Goal: Task Accomplishment & Management: Complete application form

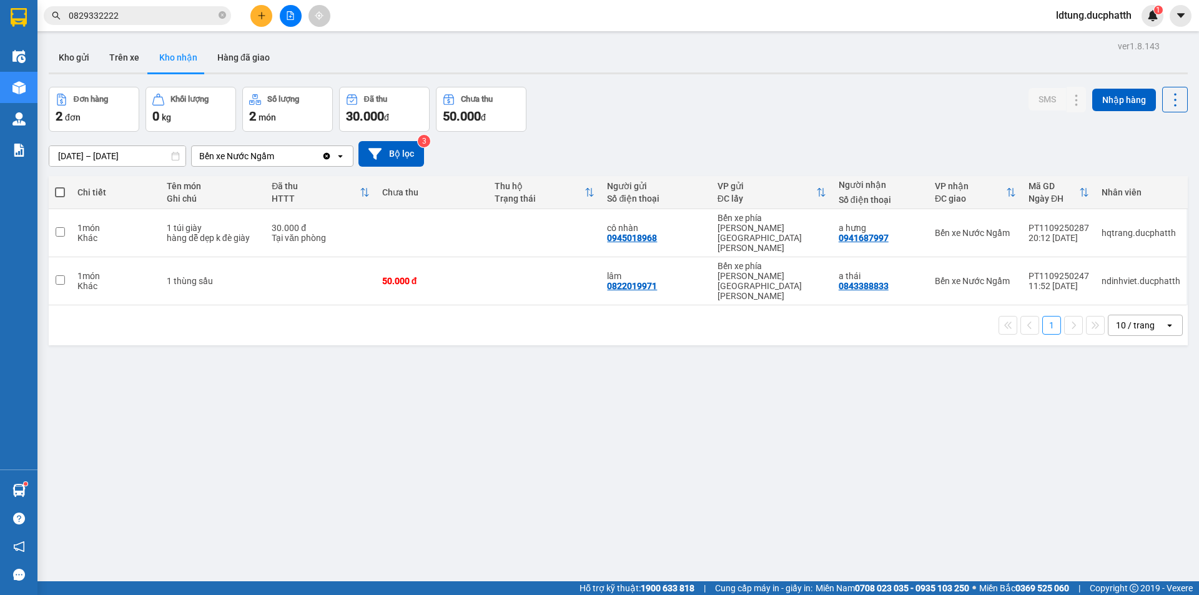
click at [132, 16] on input "0829332222" at bounding box center [142, 16] width 147 height 14
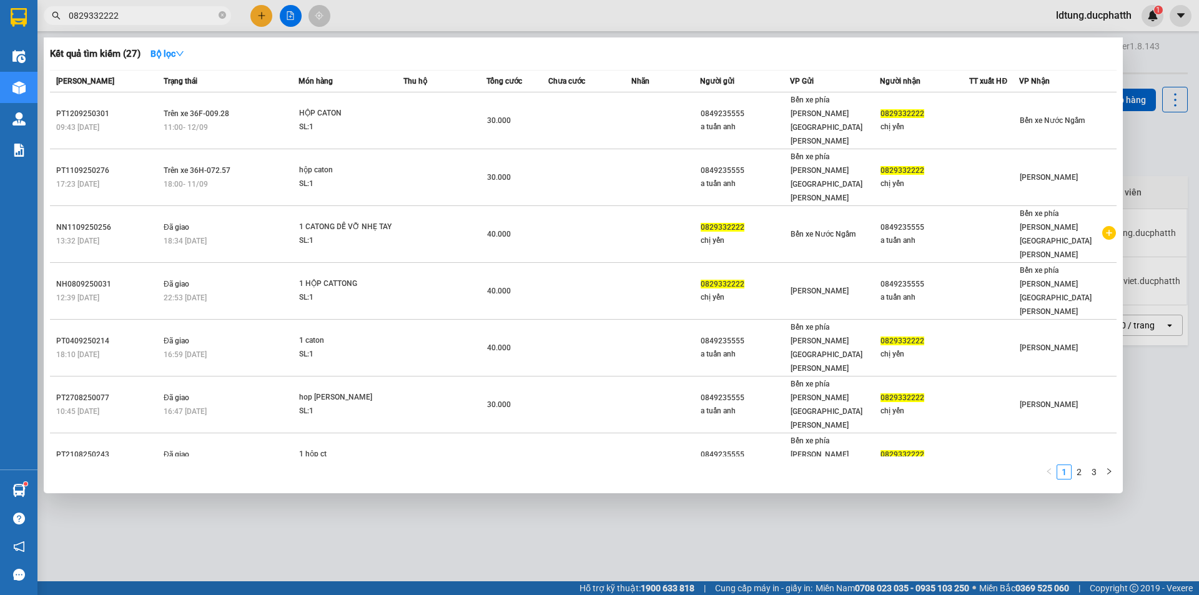
click at [132, 16] on input "0829332222" at bounding box center [142, 16] width 147 height 14
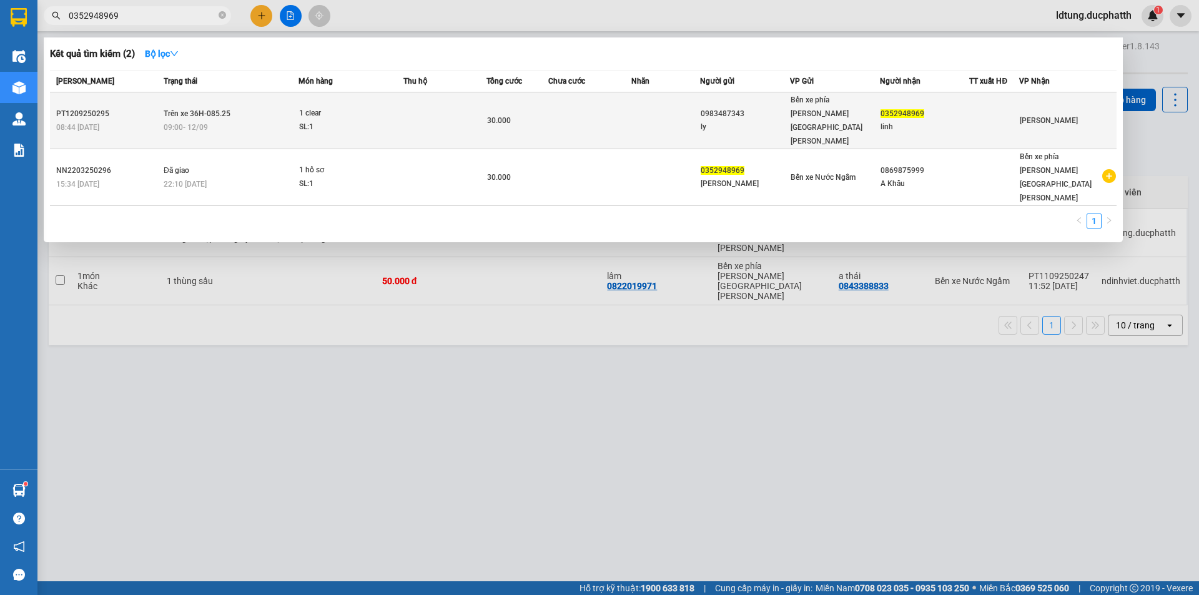
type input "0352948969"
click at [548, 114] on div "30.000" at bounding box center [517, 121] width 61 height 14
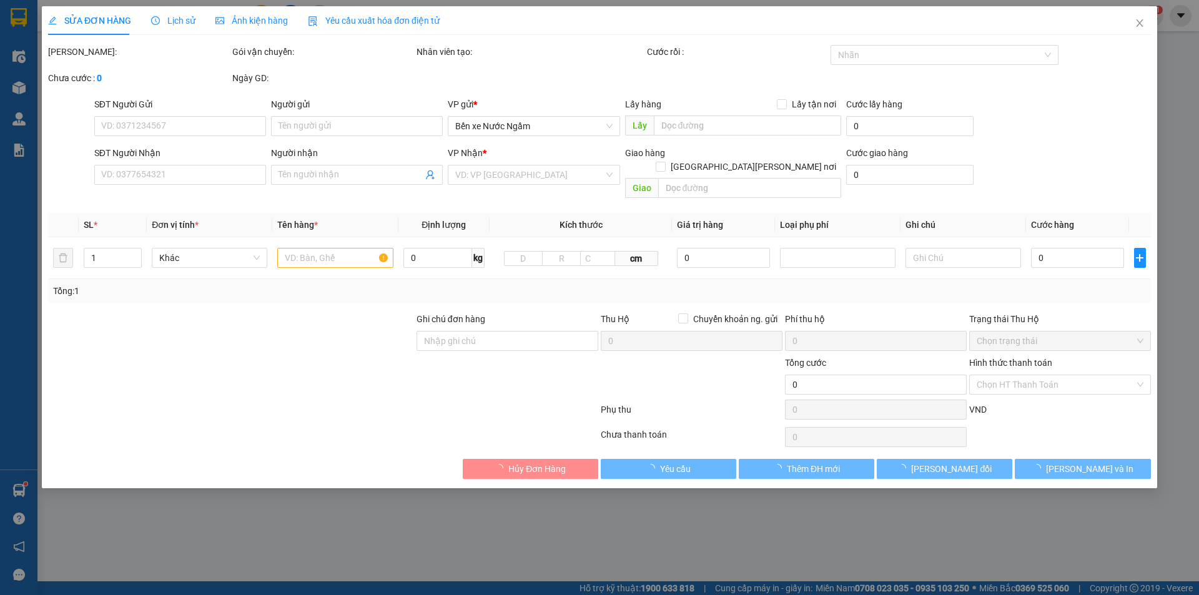
type input "0983487343"
type input "ly"
type input "0352948969"
type input "linh"
type input "30.000"
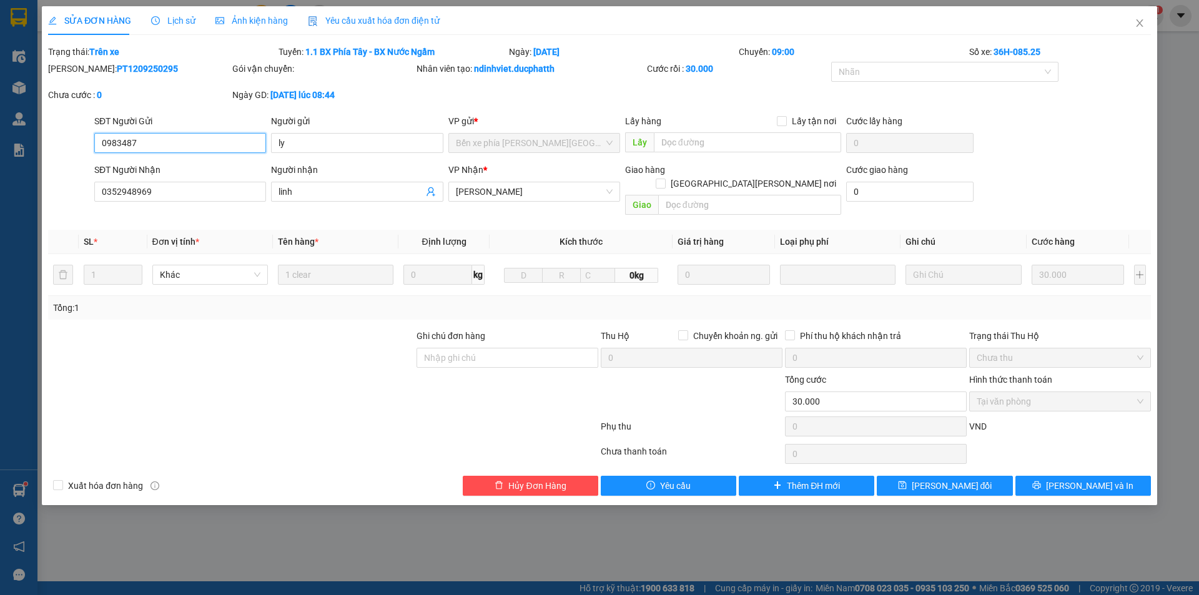
type input "0983487"
click at [1141, 26] on icon "close" at bounding box center [1139, 22] width 7 height 7
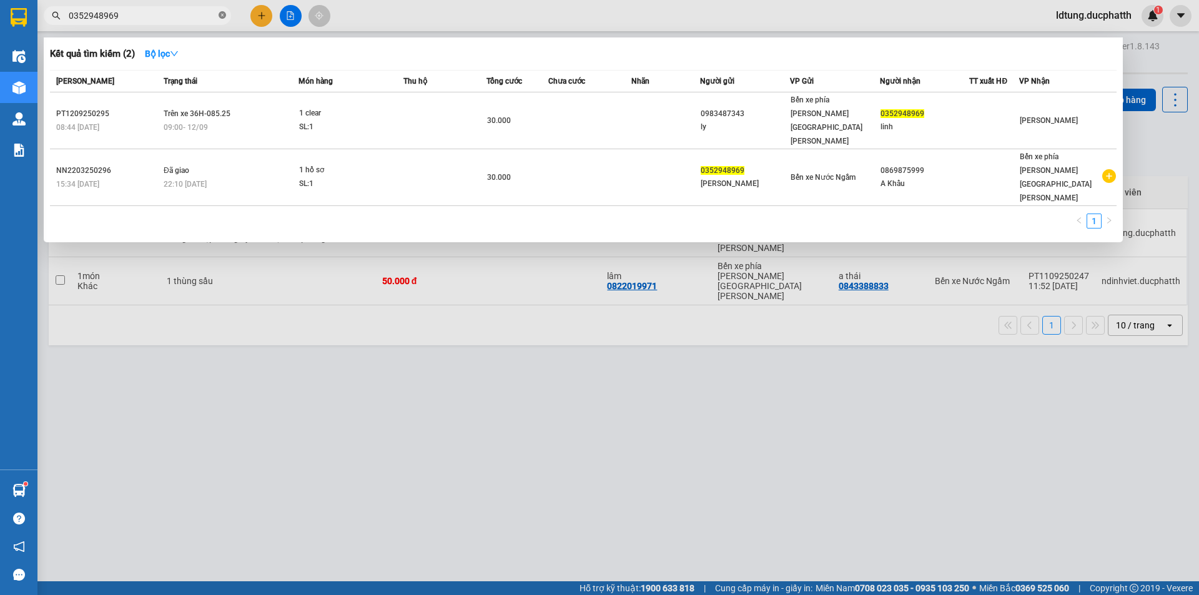
click at [223, 16] on icon "close-circle" at bounding box center [222, 14] width 7 height 7
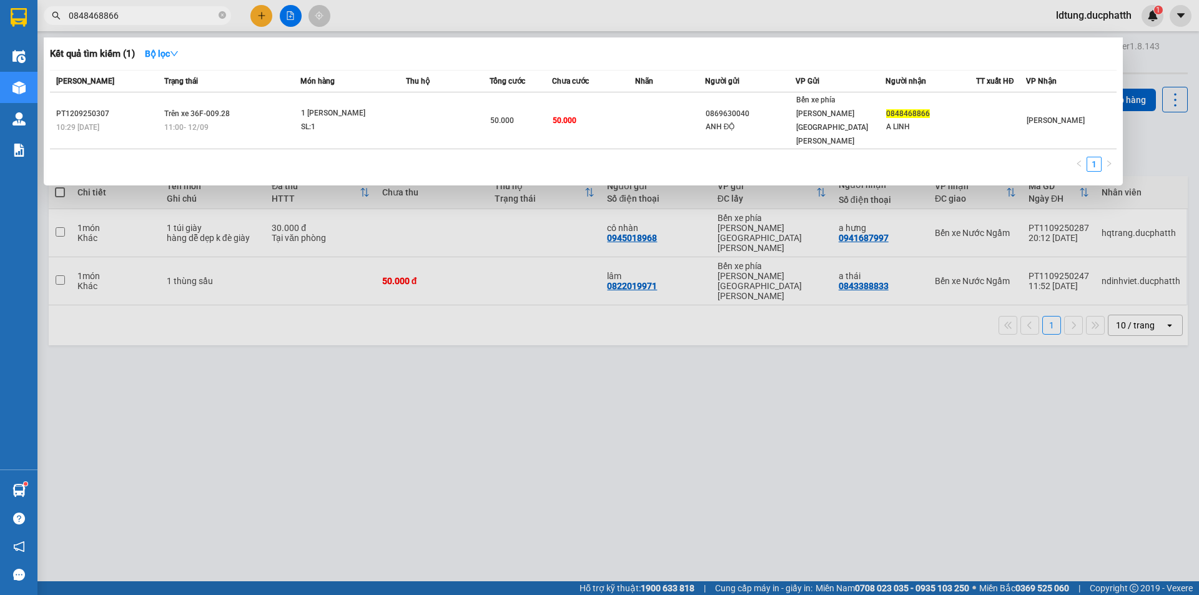
type input "0848468866"
click at [221, 129] on div "Mã ĐH Trạng thái Món hàng Thu hộ Tổng [PERSON_NAME] [PERSON_NAME] Người gửi VP …" at bounding box center [583, 124] width 1066 height 109
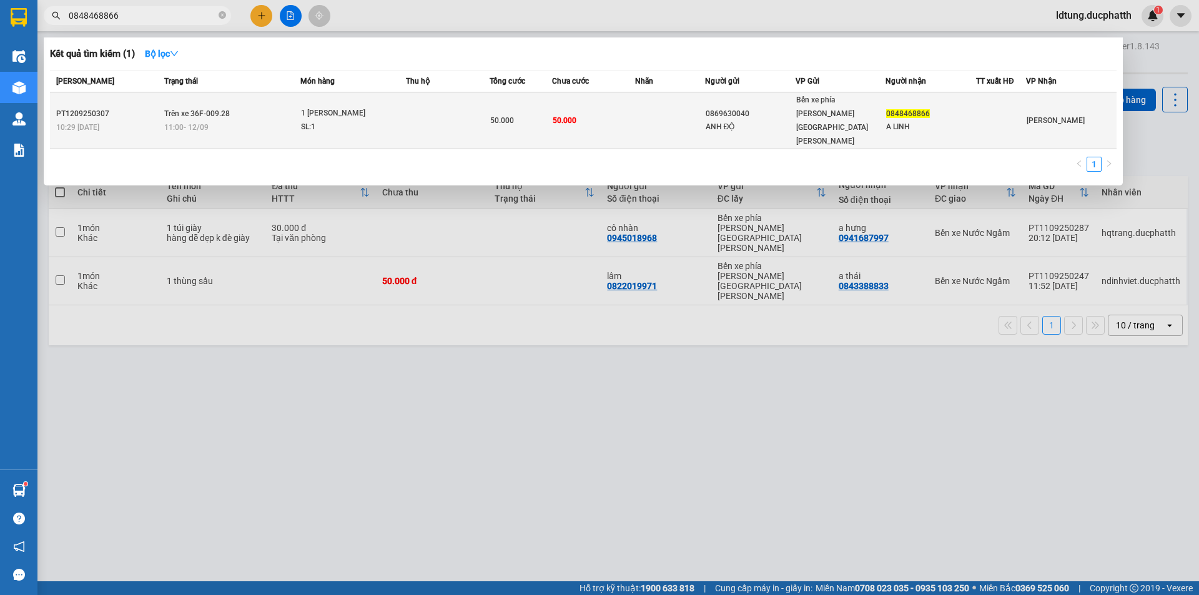
click at [237, 120] on div "11:00 [DATE]" at bounding box center [231, 127] width 135 height 14
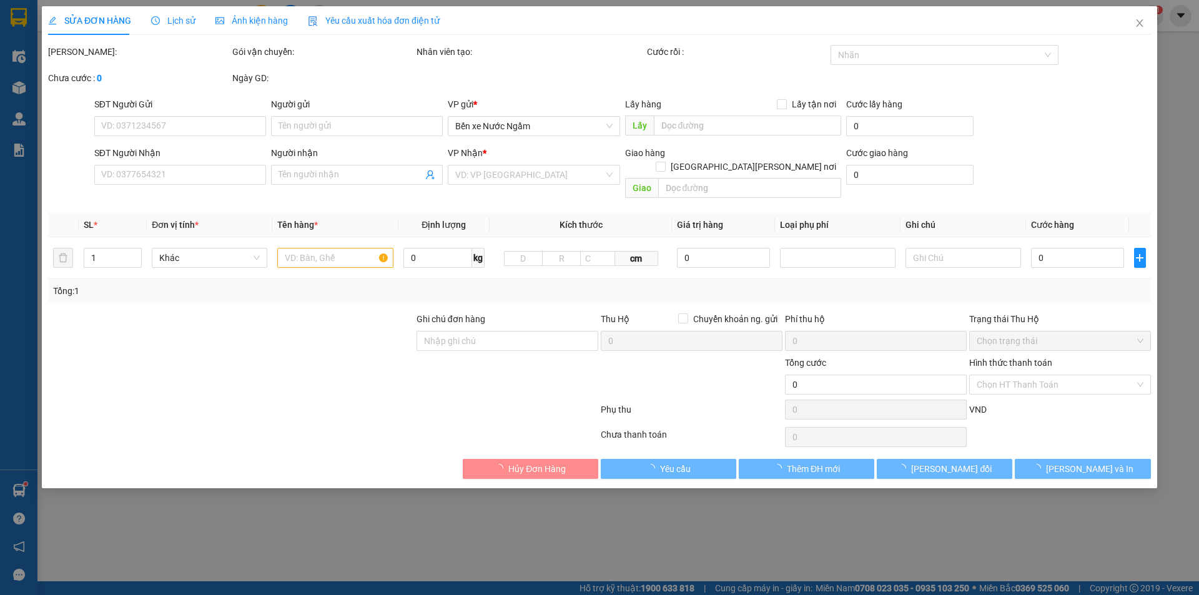
type input "0869630040"
type input "ANH ĐỘ"
type input "0848468866"
type input "A LINH"
type input "50.000"
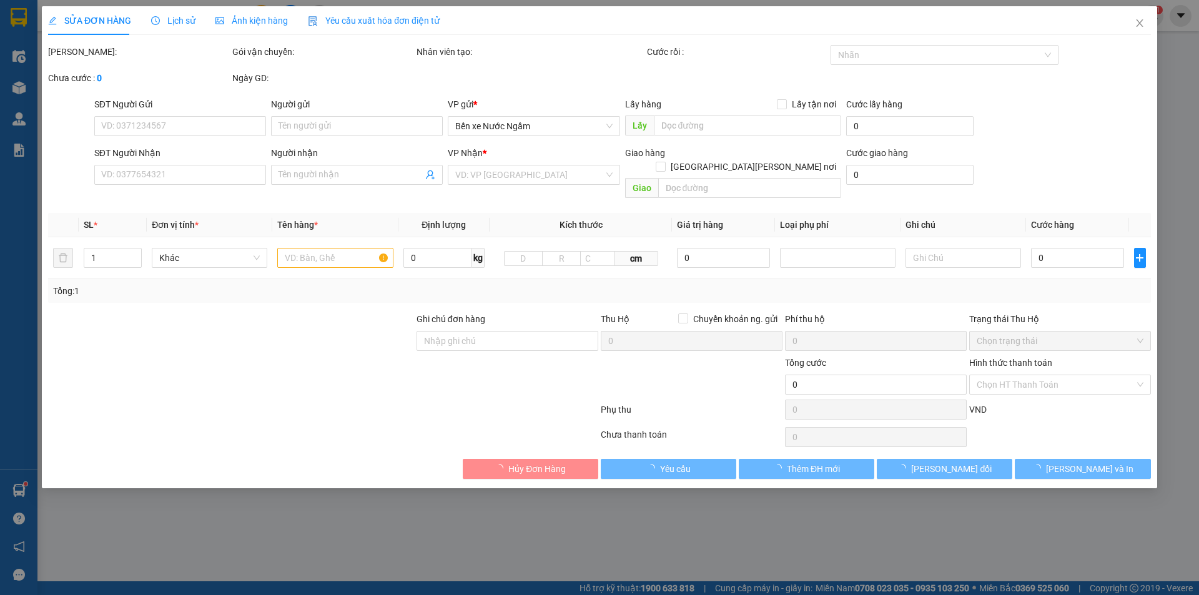
type input "50.000"
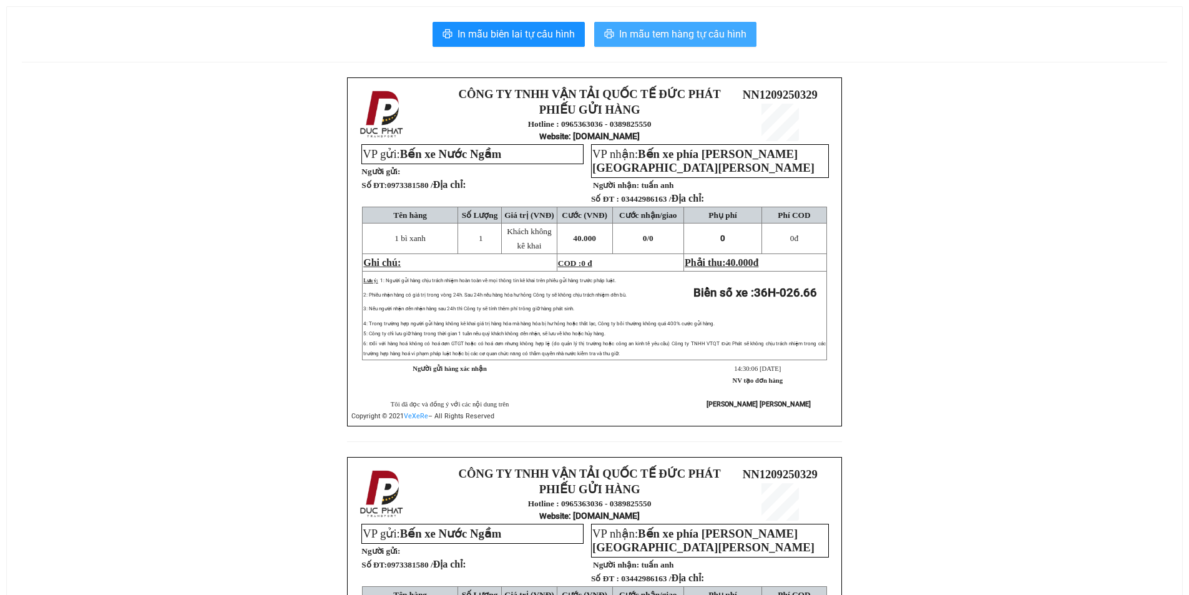
click at [636, 24] on button "In mẫu tem hàng tự cấu hình" at bounding box center [675, 34] width 162 height 25
drag, startPoint x: 730, startPoint y: 37, endPoint x: 707, endPoint y: 96, distance: 63.3
click at [727, 44] on button "In mẫu tem hàng tự cấu hình" at bounding box center [675, 34] width 162 height 25
